Goal: Navigation & Orientation: Find specific page/section

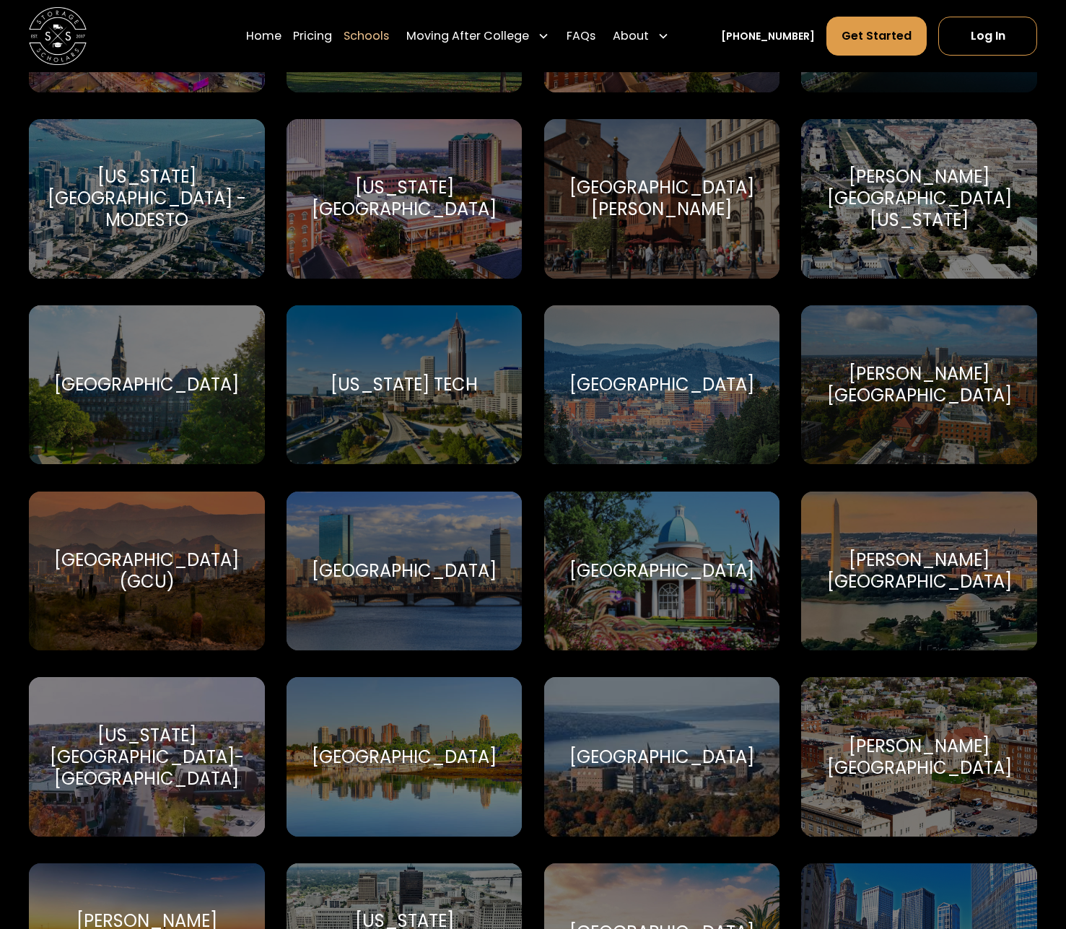
scroll to position [2797, 0]
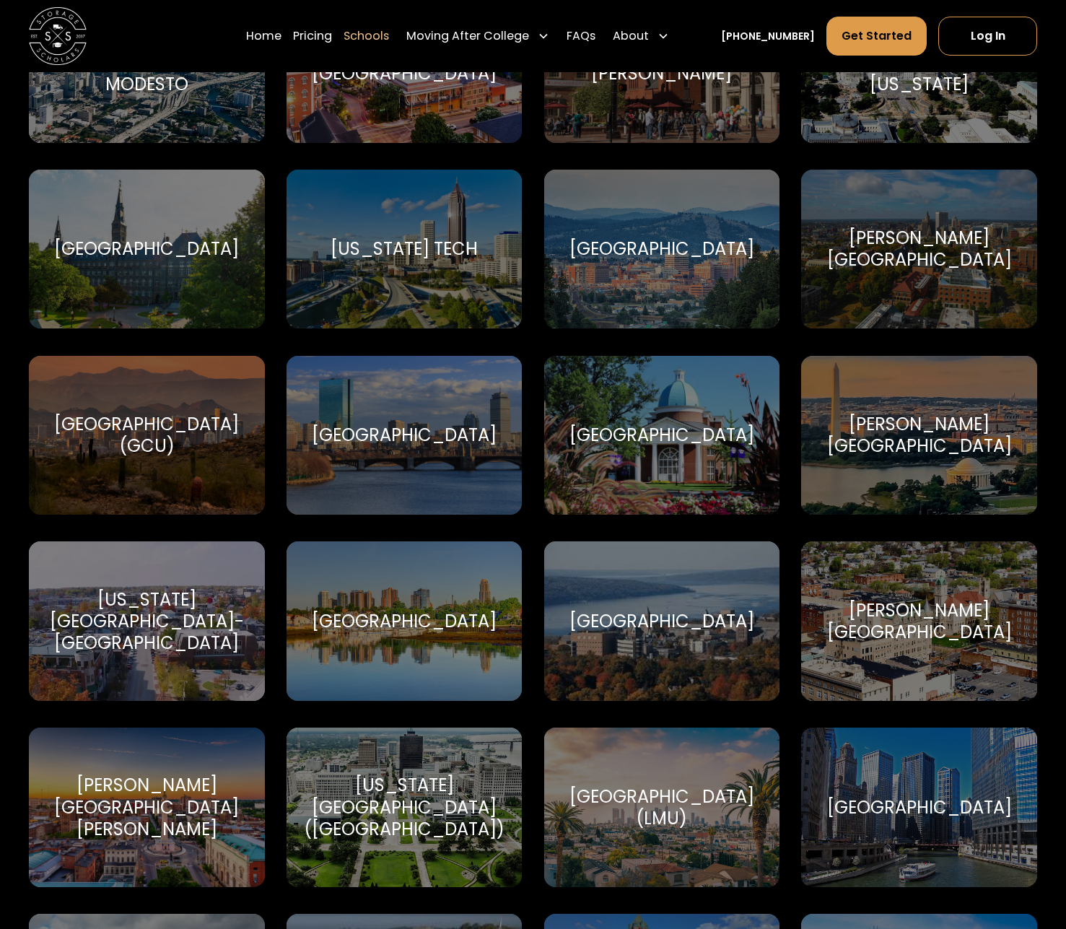
click at [367, 437] on div "[GEOGRAPHIC_DATA]" at bounding box center [404, 435] width 185 height 22
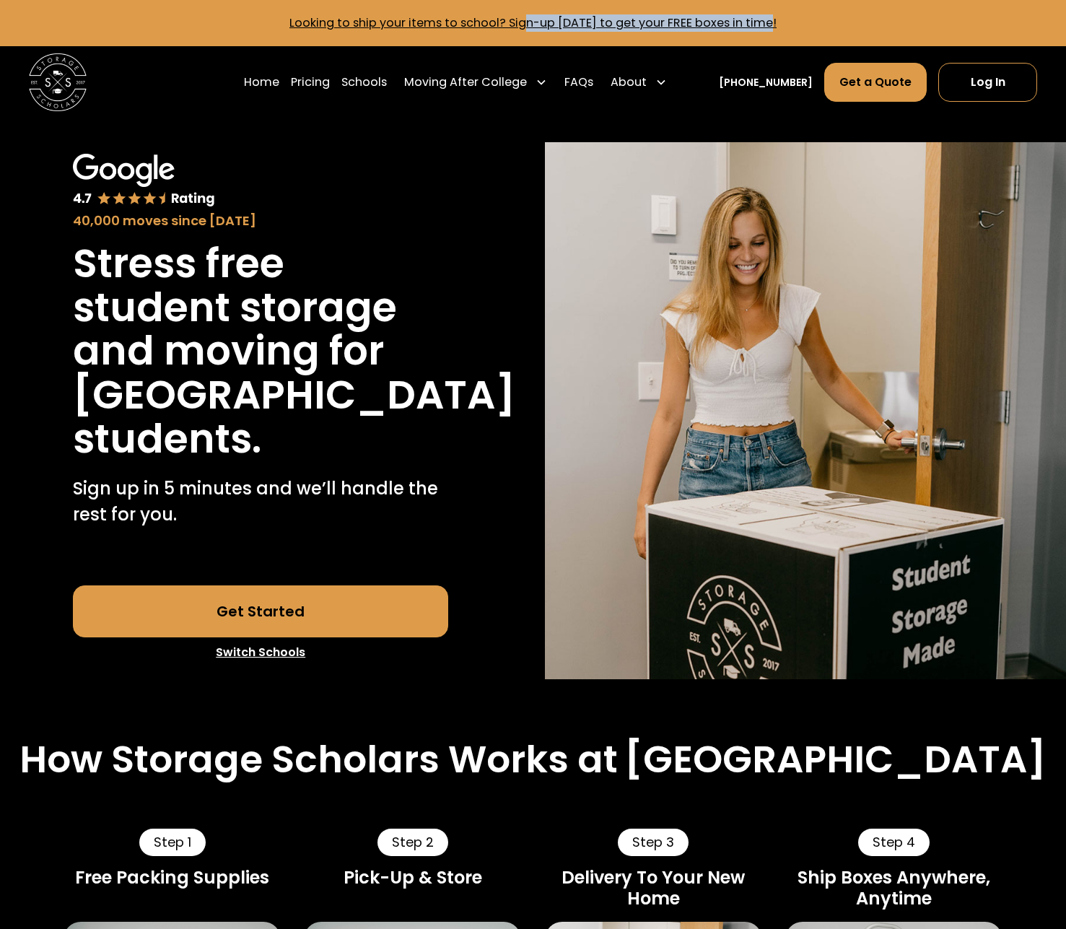
drag, startPoint x: 802, startPoint y: 22, endPoint x: 528, endPoint y: 17, distance: 275.0
click at [528, 17] on p "Looking to ship your items to school? Sign-up [DATE] to get your FREE boxes in …" at bounding box center [532, 22] width 1031 height 17
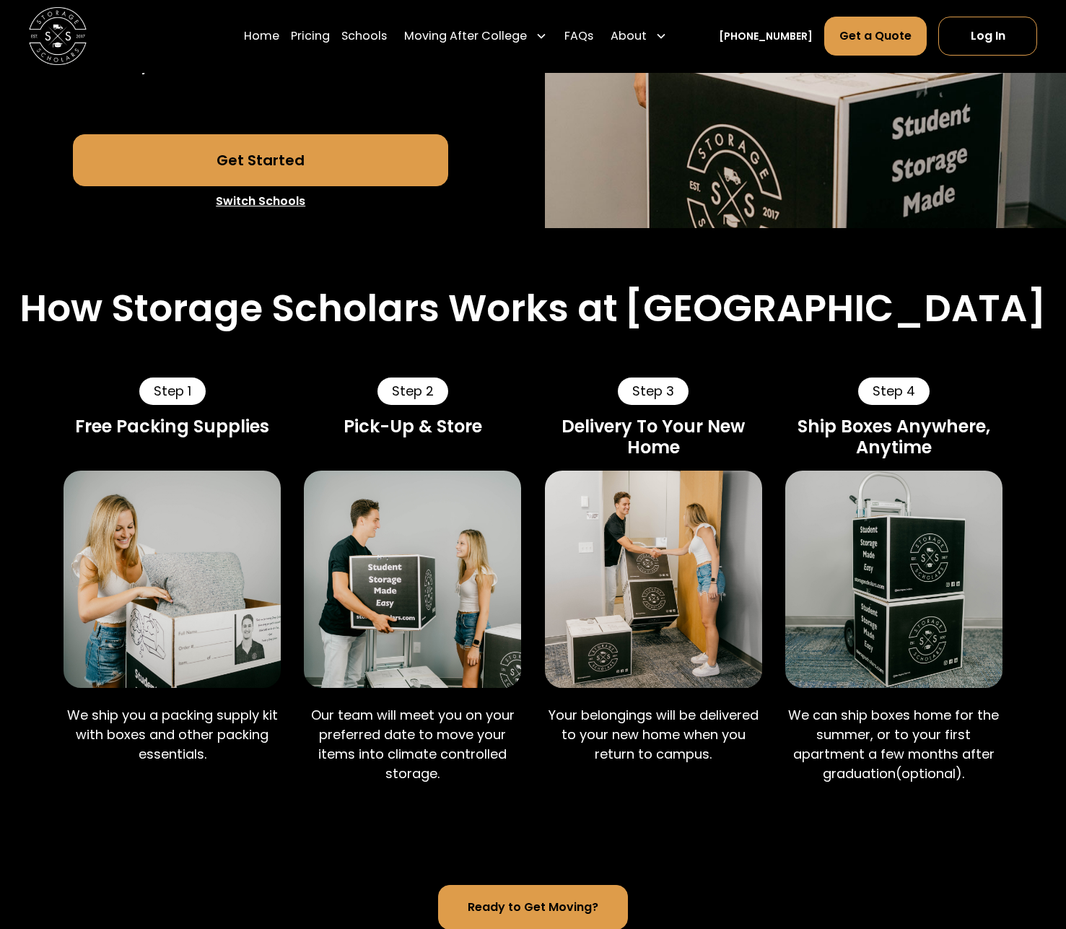
scroll to position [221, 0]
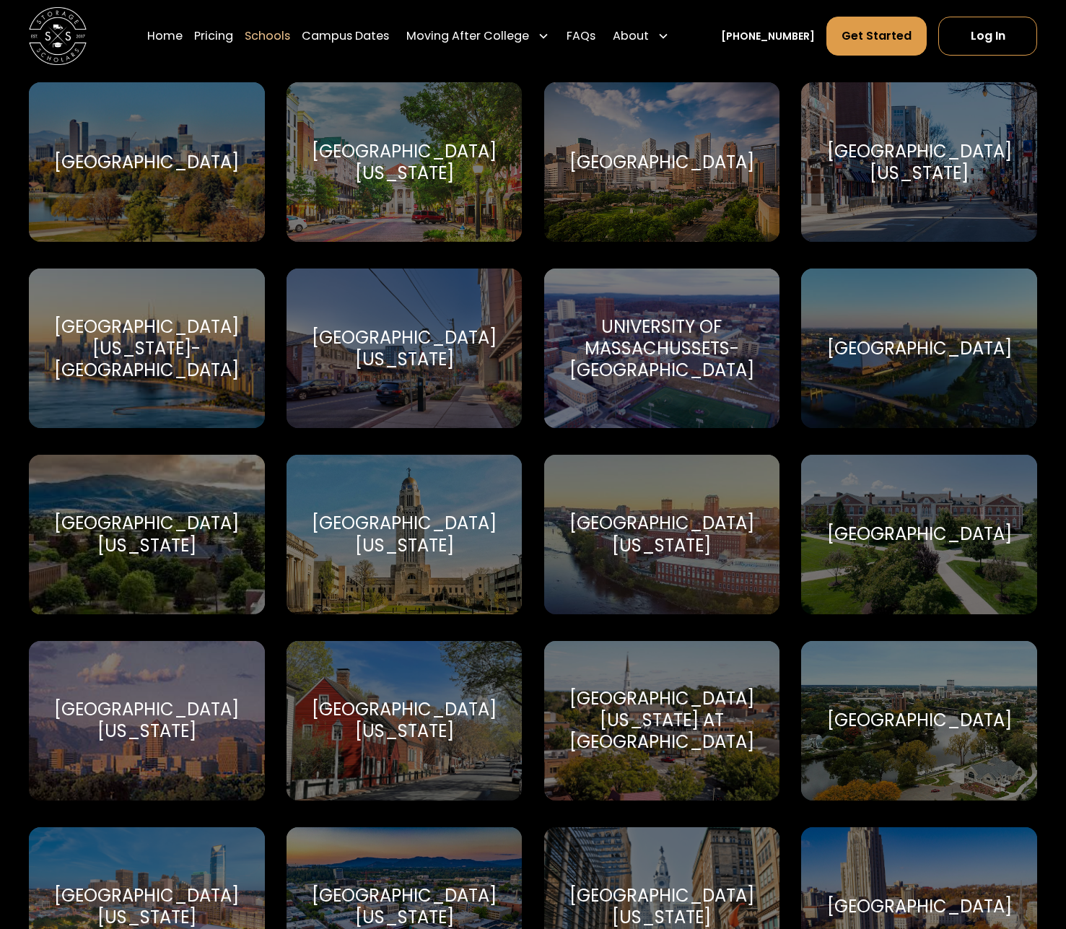
scroll to position [7140, 0]
